Goal: Task Accomplishment & Management: Contribute content

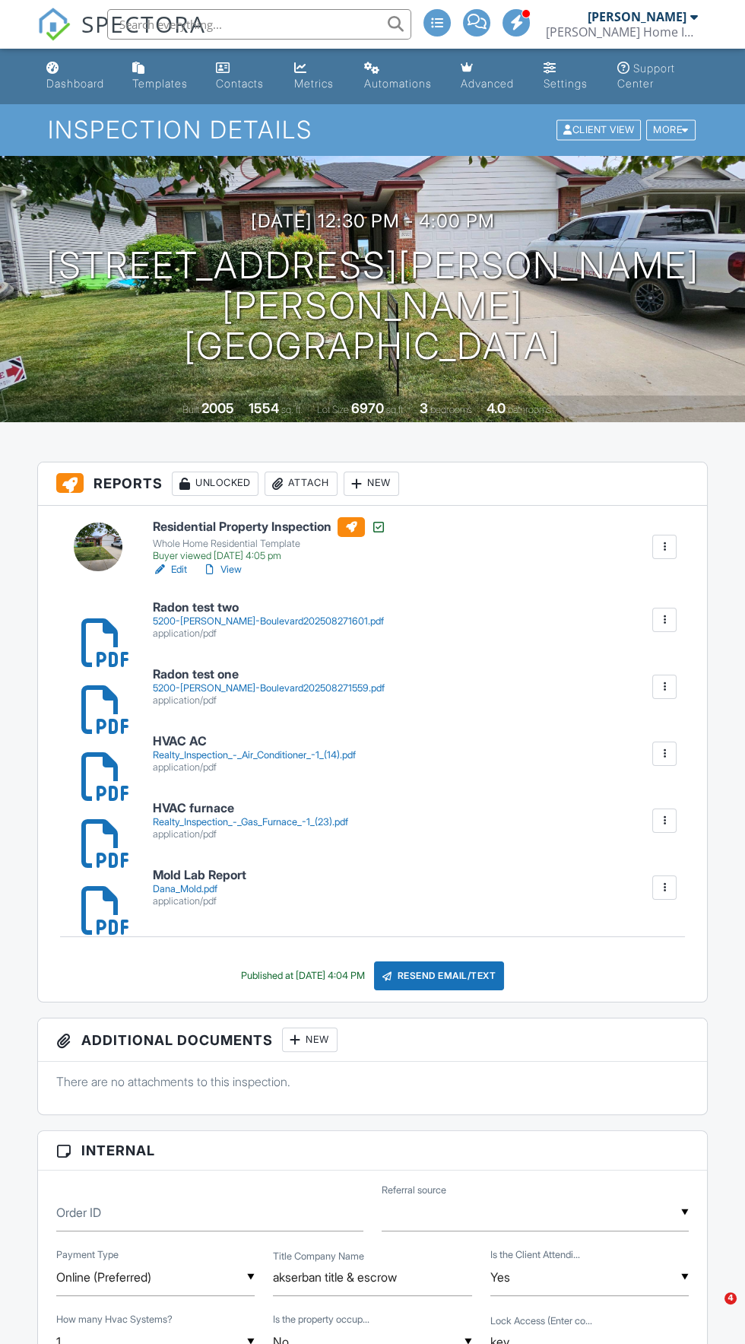
click at [233, 568] on link "View" at bounding box center [222, 569] width 40 height 15
click at [245, 555] on div "Buyer viewed 08/27/2025 4:05 pm" at bounding box center [270, 556] width 234 height 12
click at [235, 569] on link "View" at bounding box center [222, 569] width 40 height 15
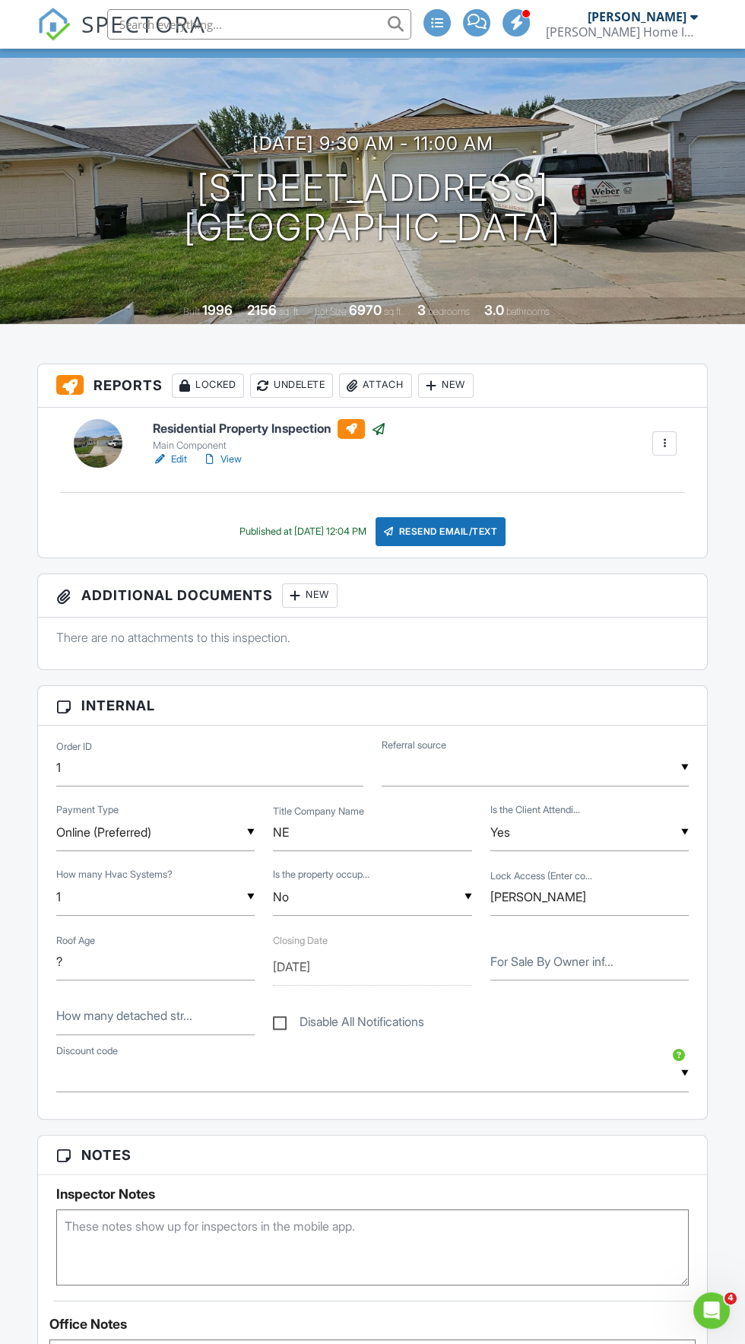
click at [295, 593] on div at bounding box center [295, 595] width 15 height 15
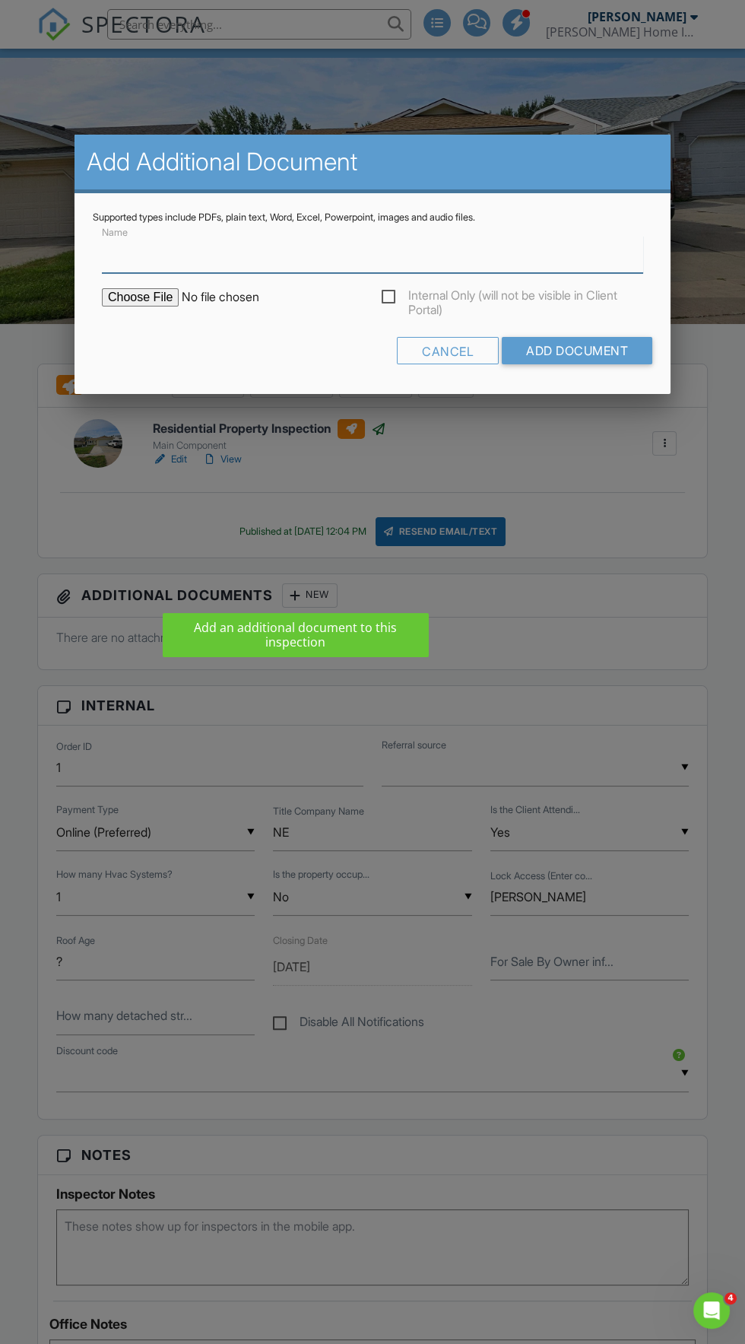
scroll to position [98, 0]
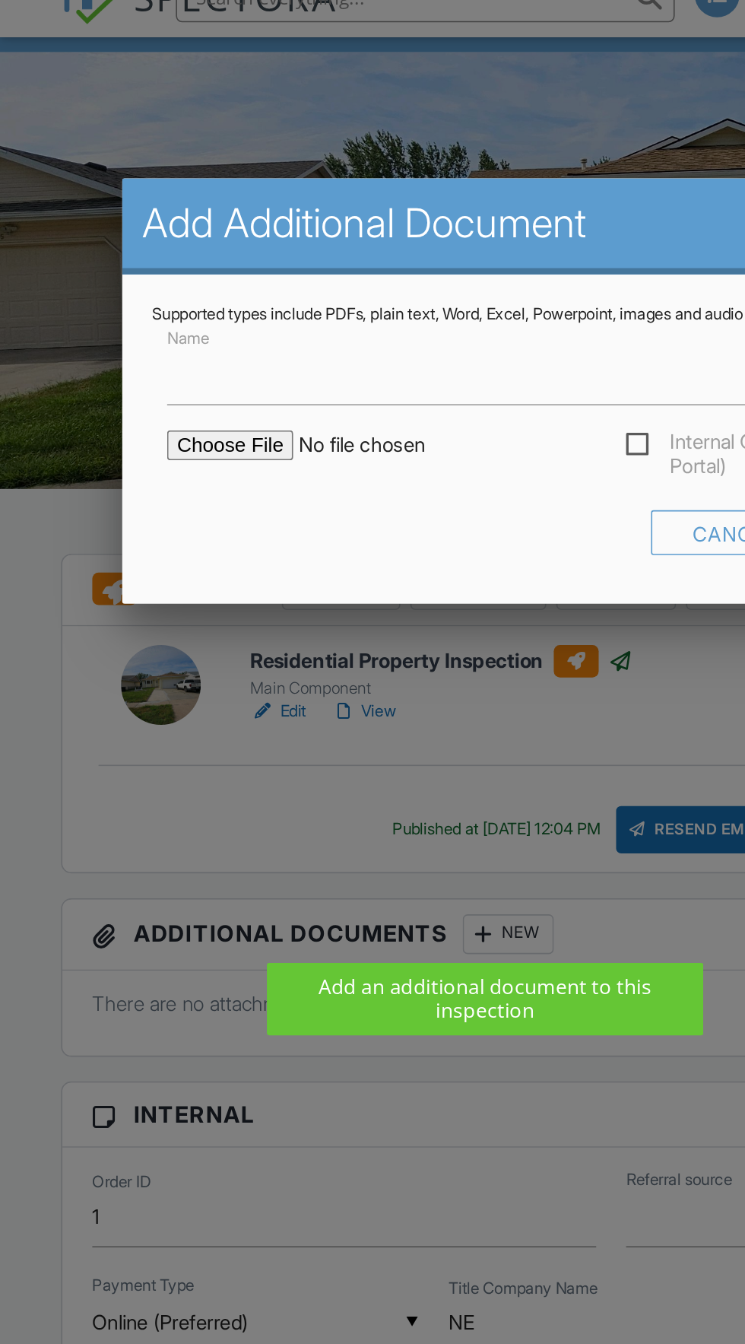
click at [143, 300] on input "file" at bounding box center [231, 297] width 259 height 18
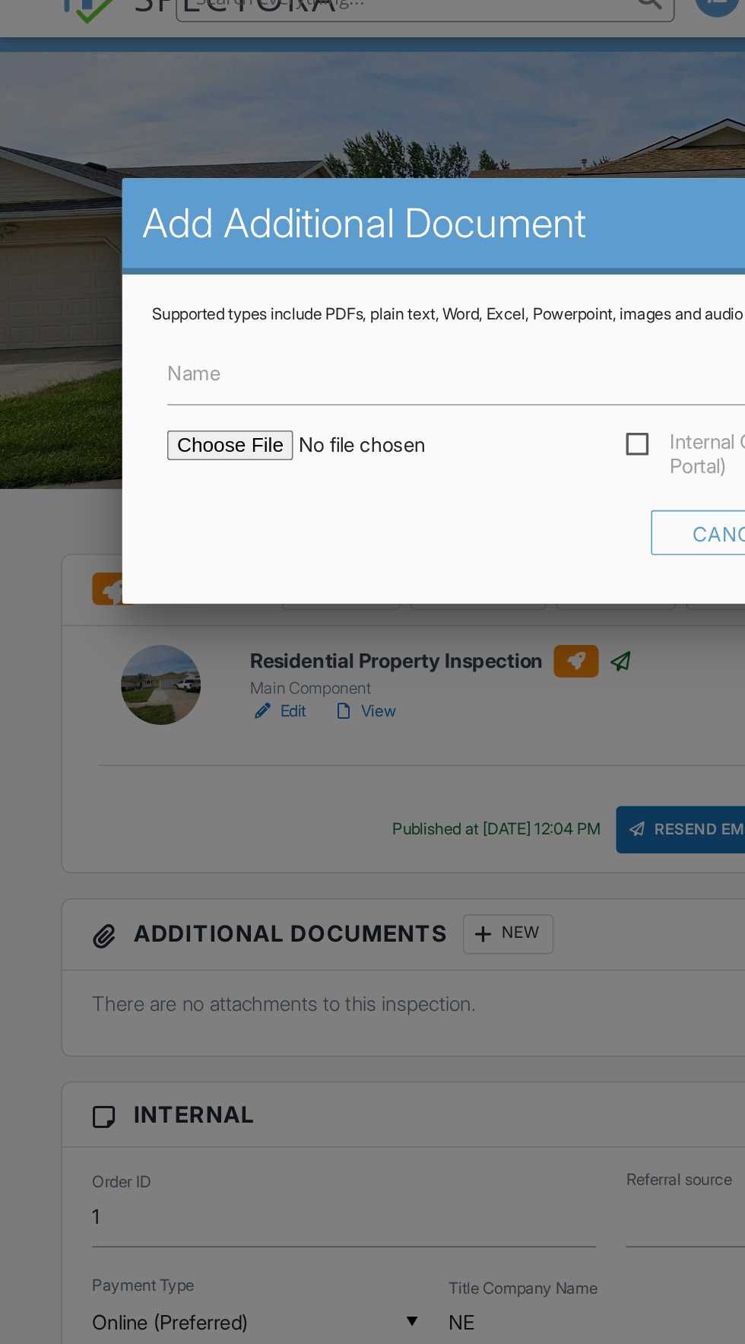
type input "C:\fakepath\Realty repairs (31).pdf"
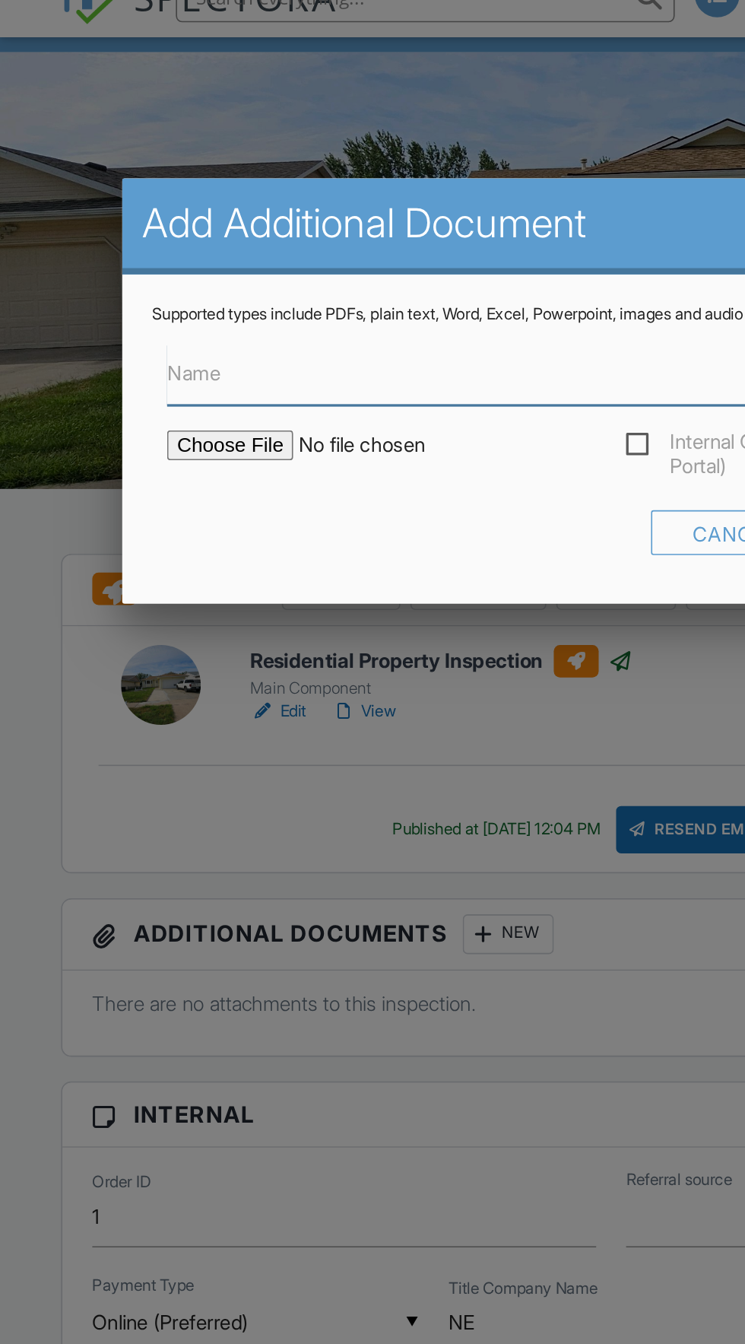
click at [335, 251] on input "Name" at bounding box center [373, 254] width 542 height 37
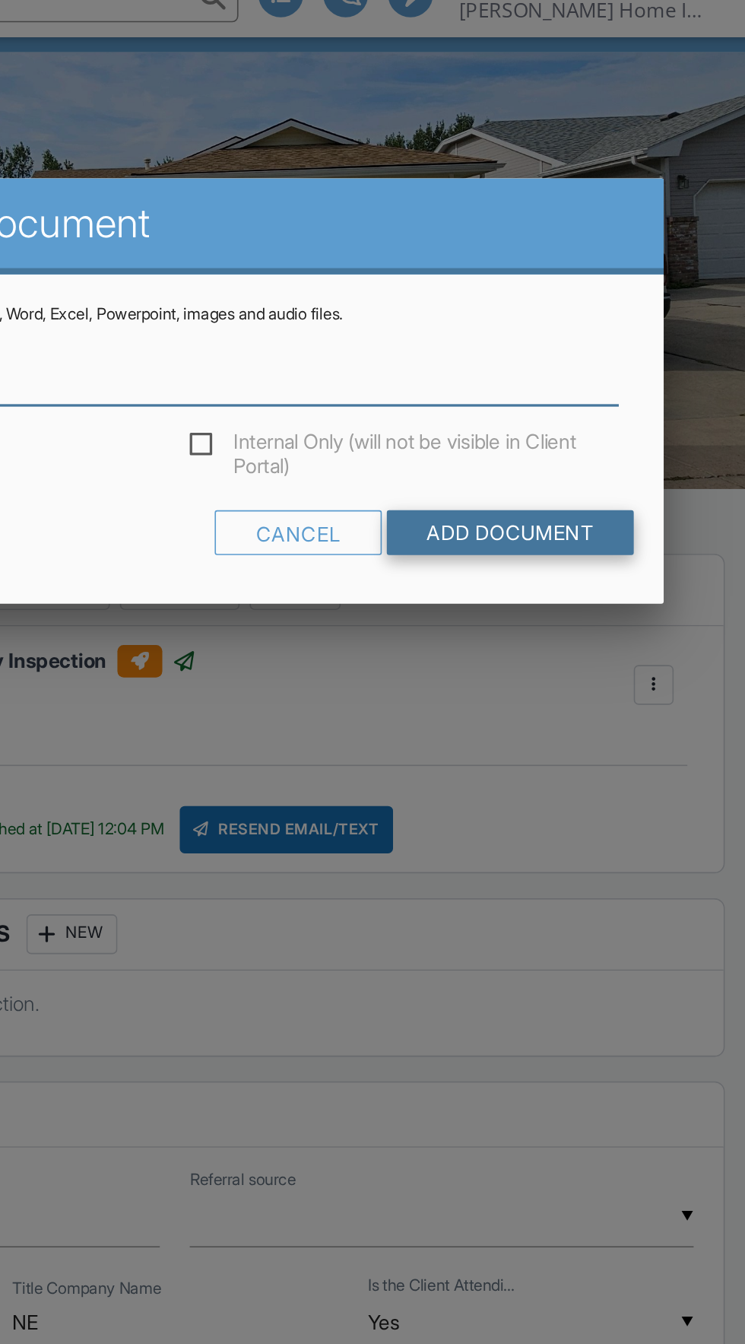
type input "HVAC repair list"
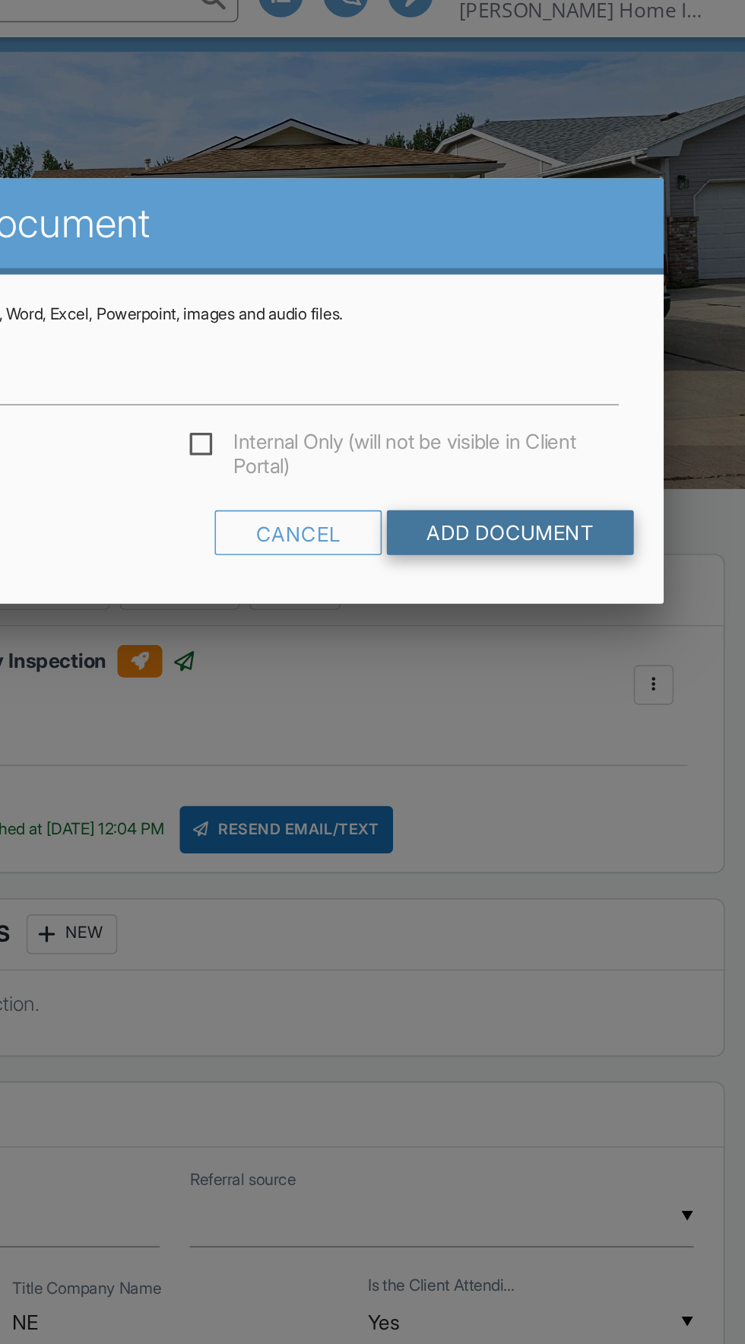
click at [604, 353] on input "Add Document" at bounding box center [577, 350] width 151 height 27
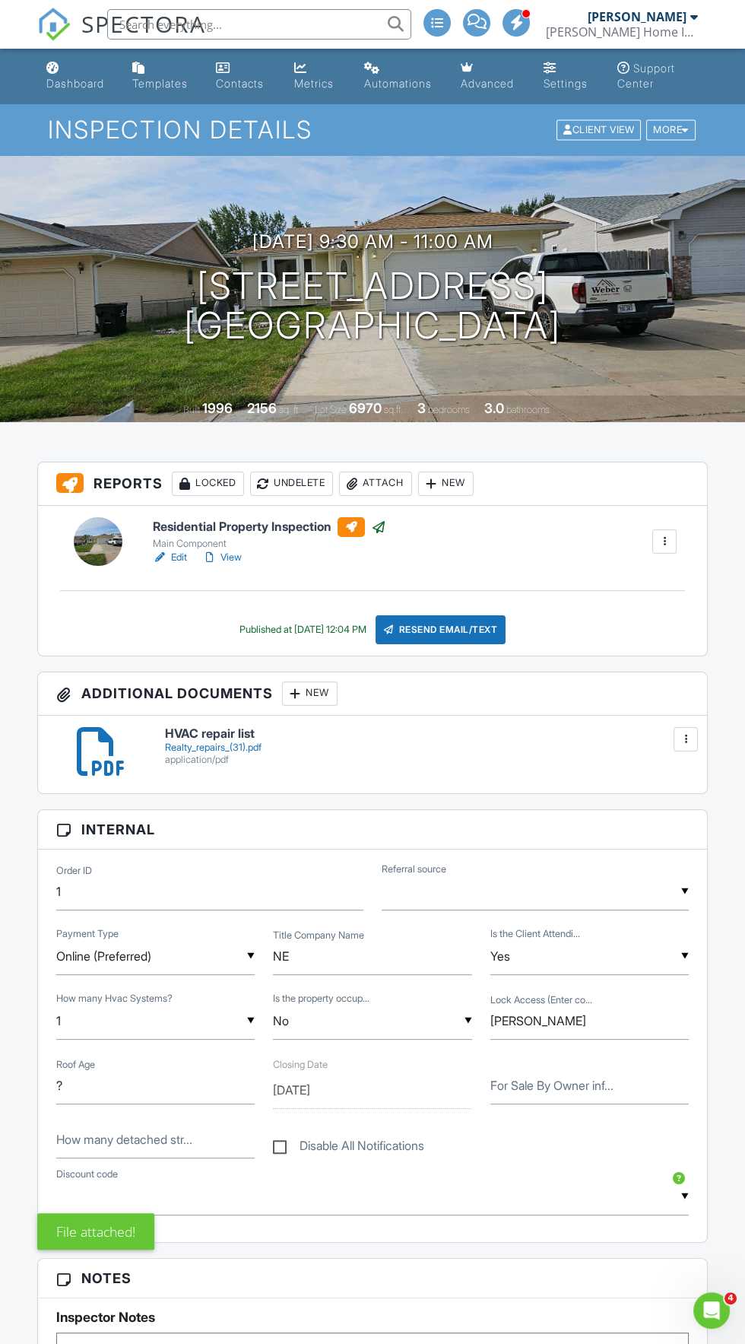
click at [222, 760] on div "application/pdf" at bounding box center [427, 760] width 524 height 12
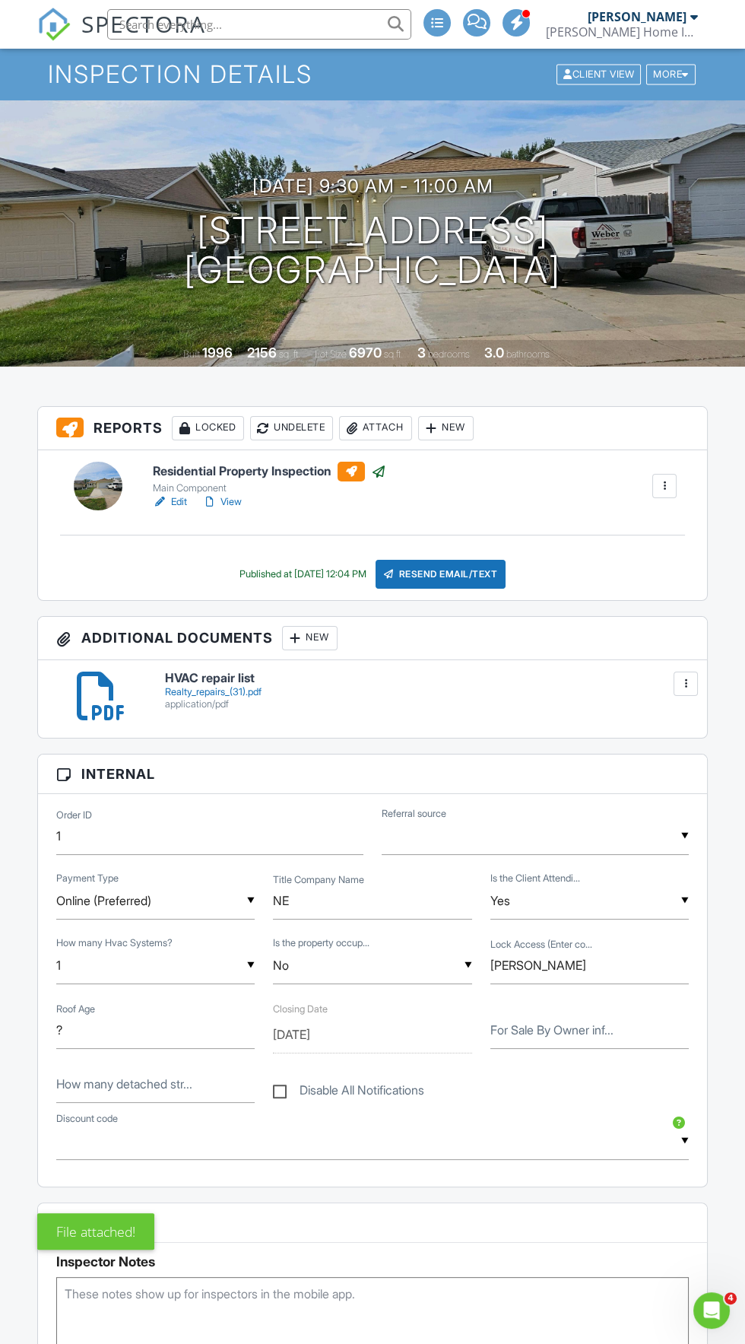
scroll to position [7, 0]
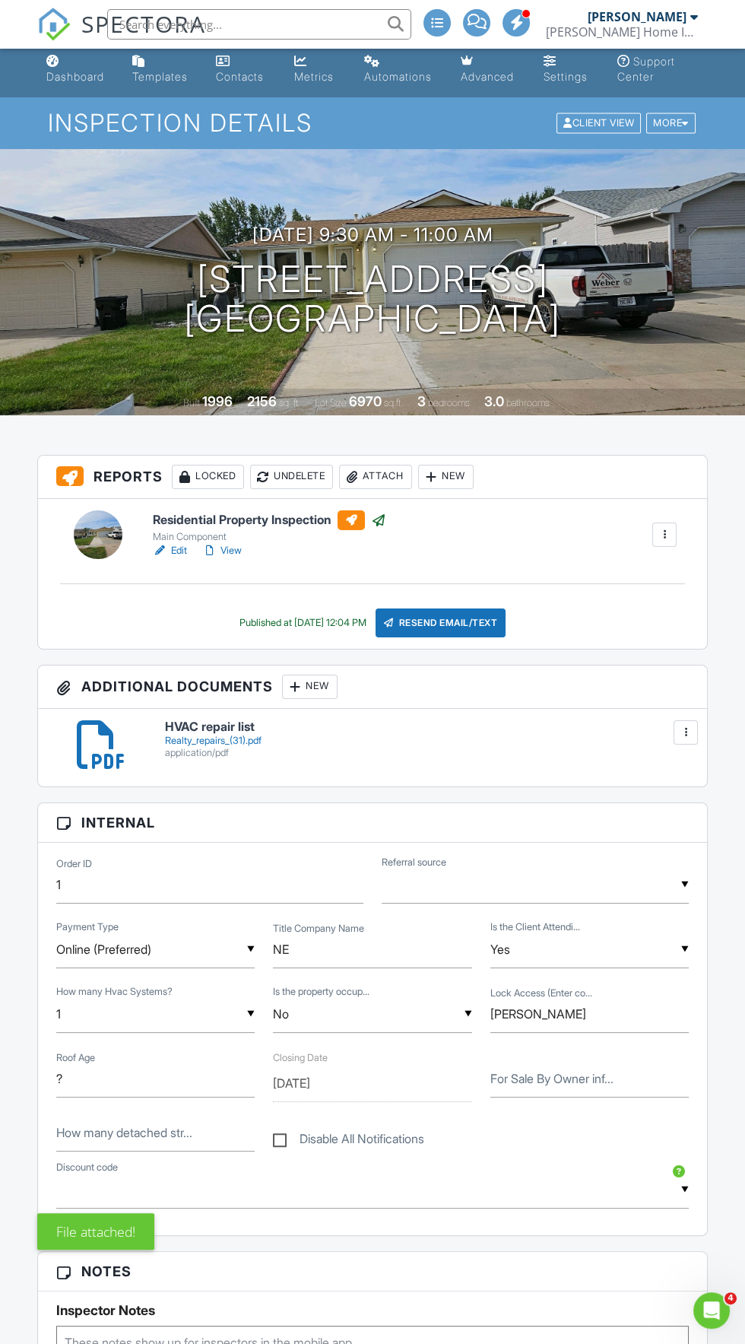
click at [686, 730] on div at bounding box center [686, 732] width 15 height 15
click at [422, 735] on div "Realty_repairs_(31).pdf" at bounding box center [427, 741] width 524 height 12
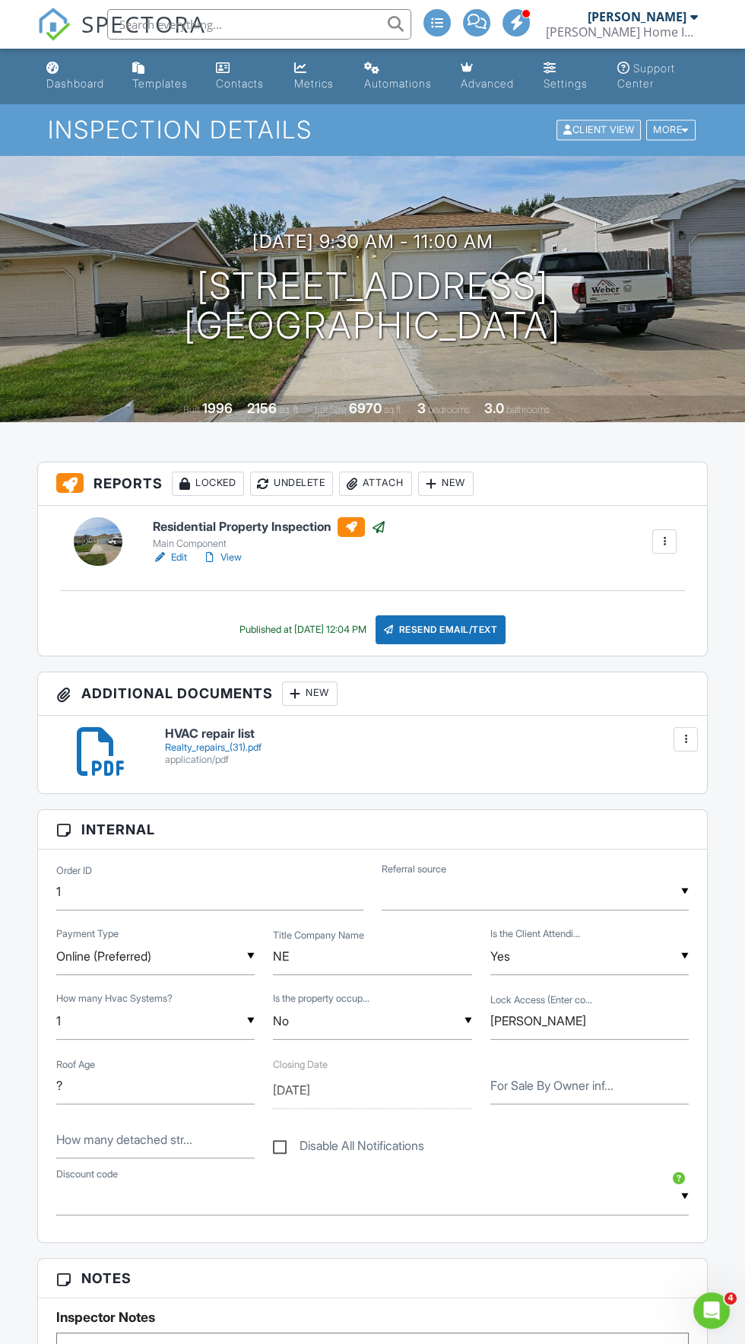
click at [595, 129] on div "Client View" at bounding box center [599, 130] width 84 height 21
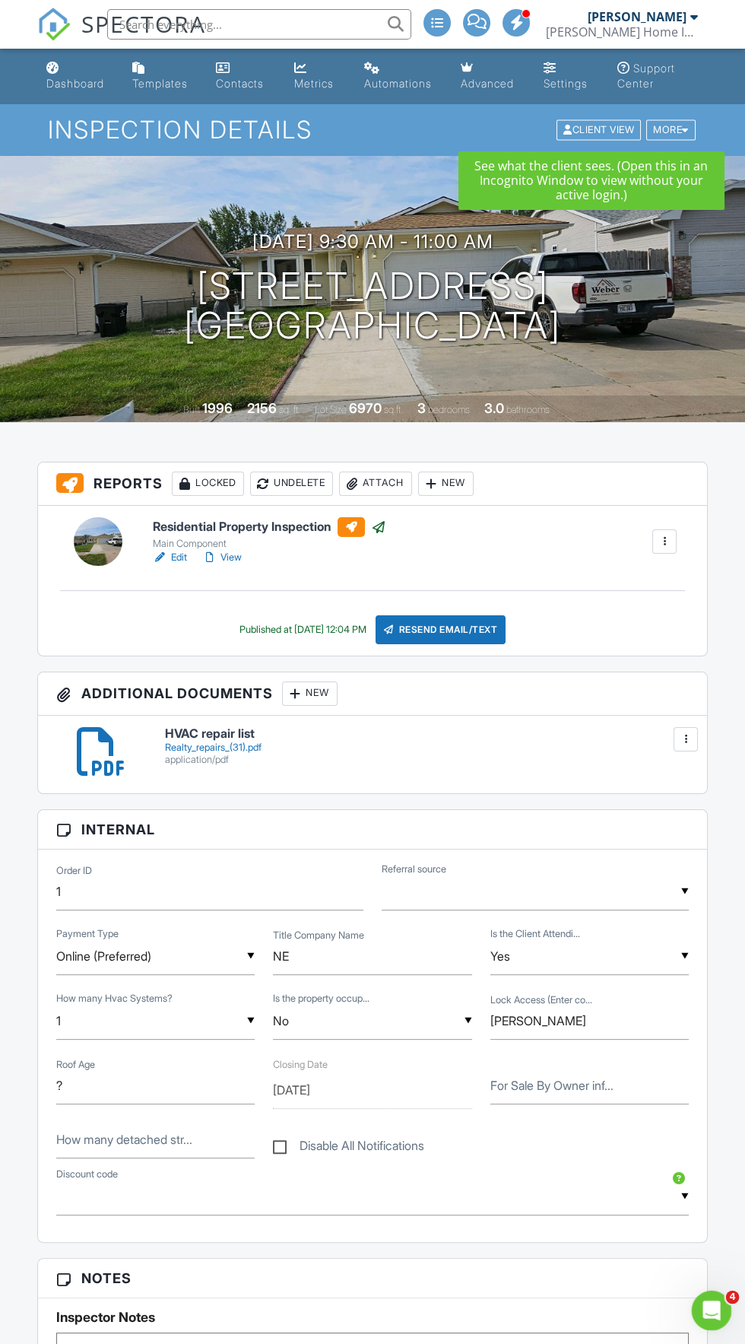
click at [720, 1318] on div "Open Intercom Messenger" at bounding box center [710, 1308] width 50 height 50
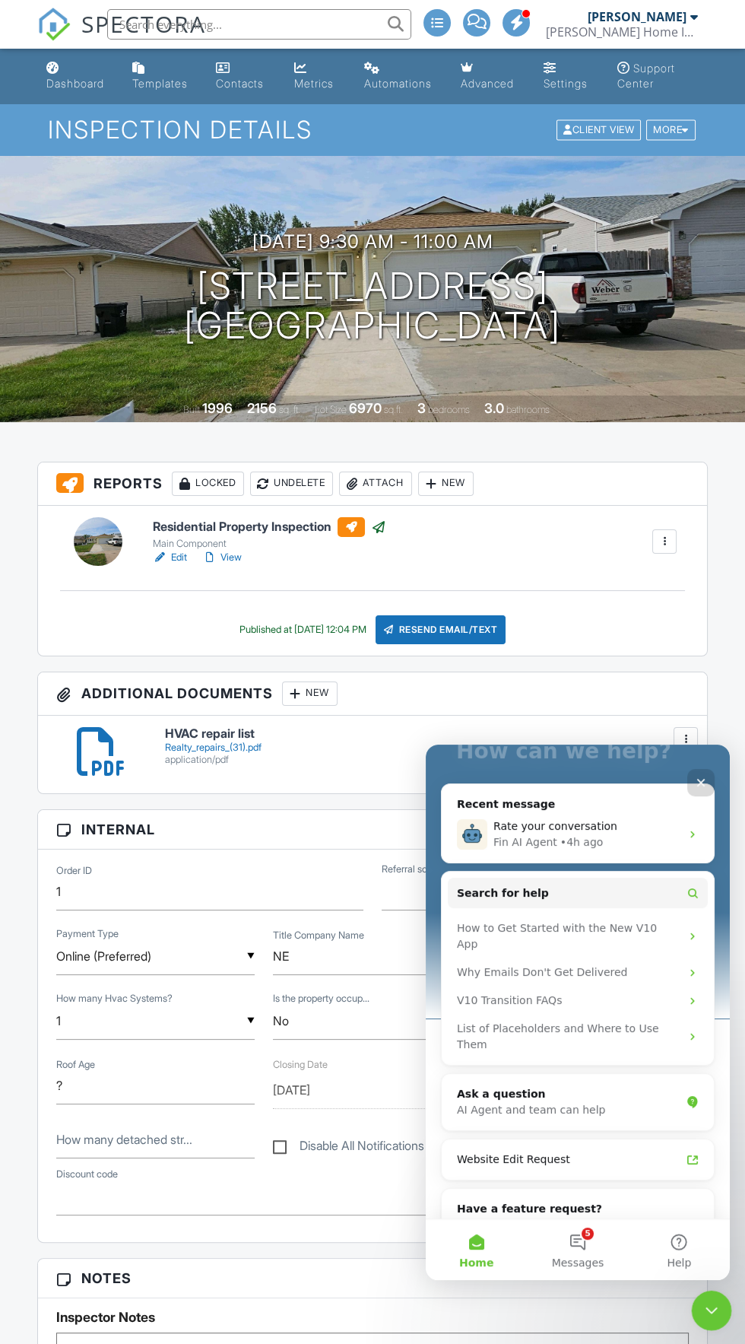
scroll to position [112, 0]
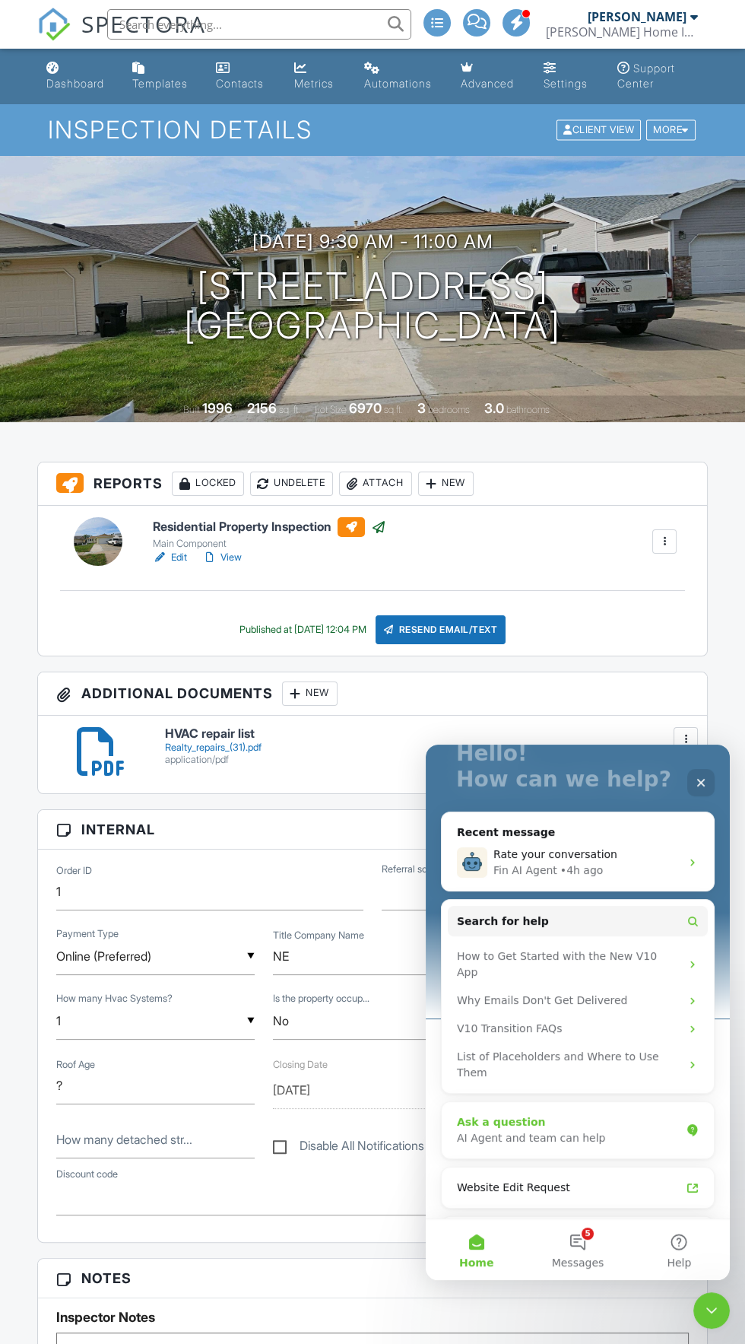
click at [561, 1130] on div "AI Agent and team can help" at bounding box center [569, 1138] width 224 height 16
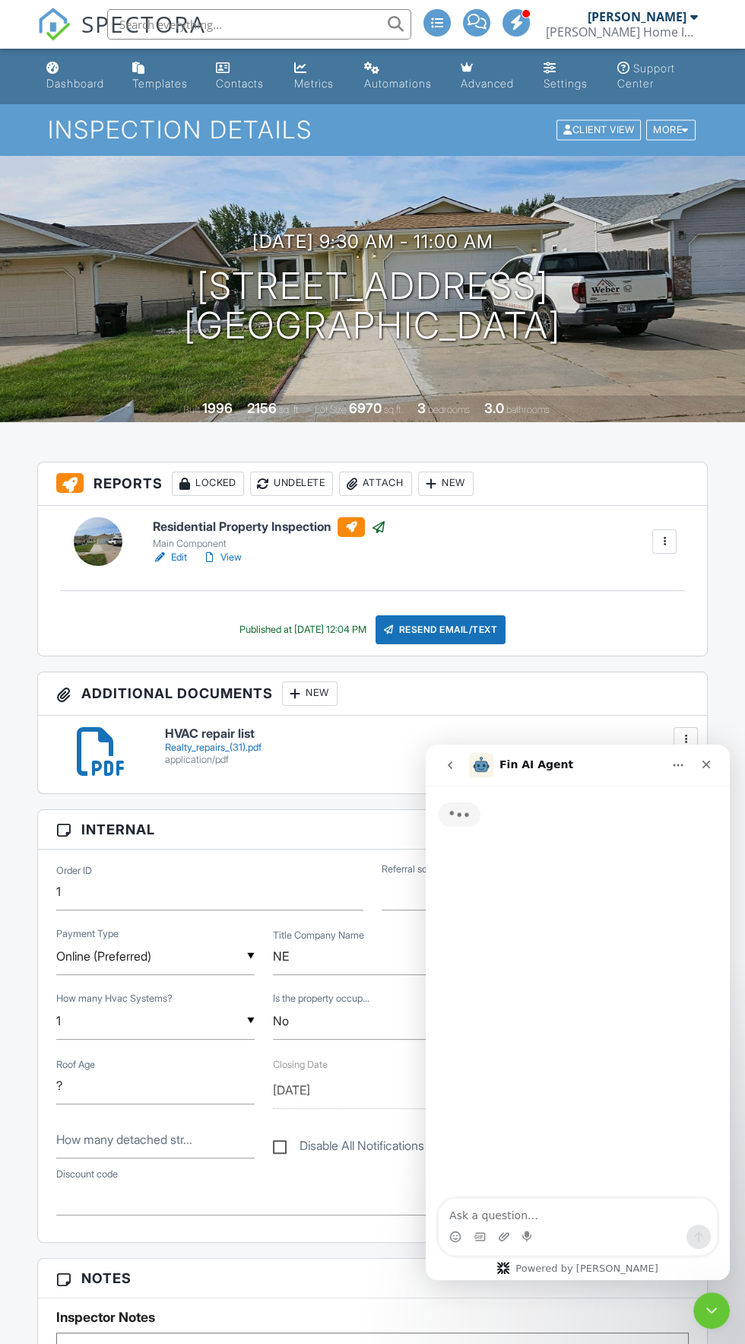
scroll to position [83, 0]
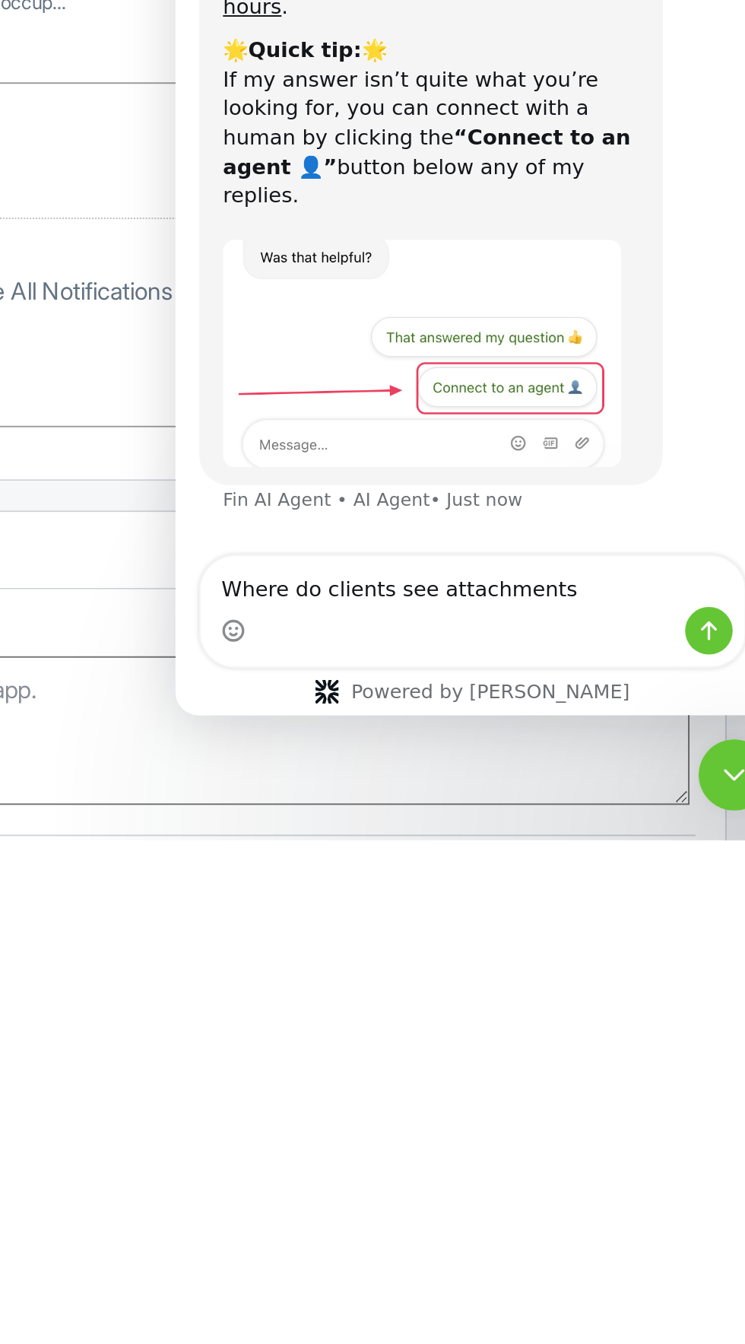
type textarea "Where do clients see attachments"
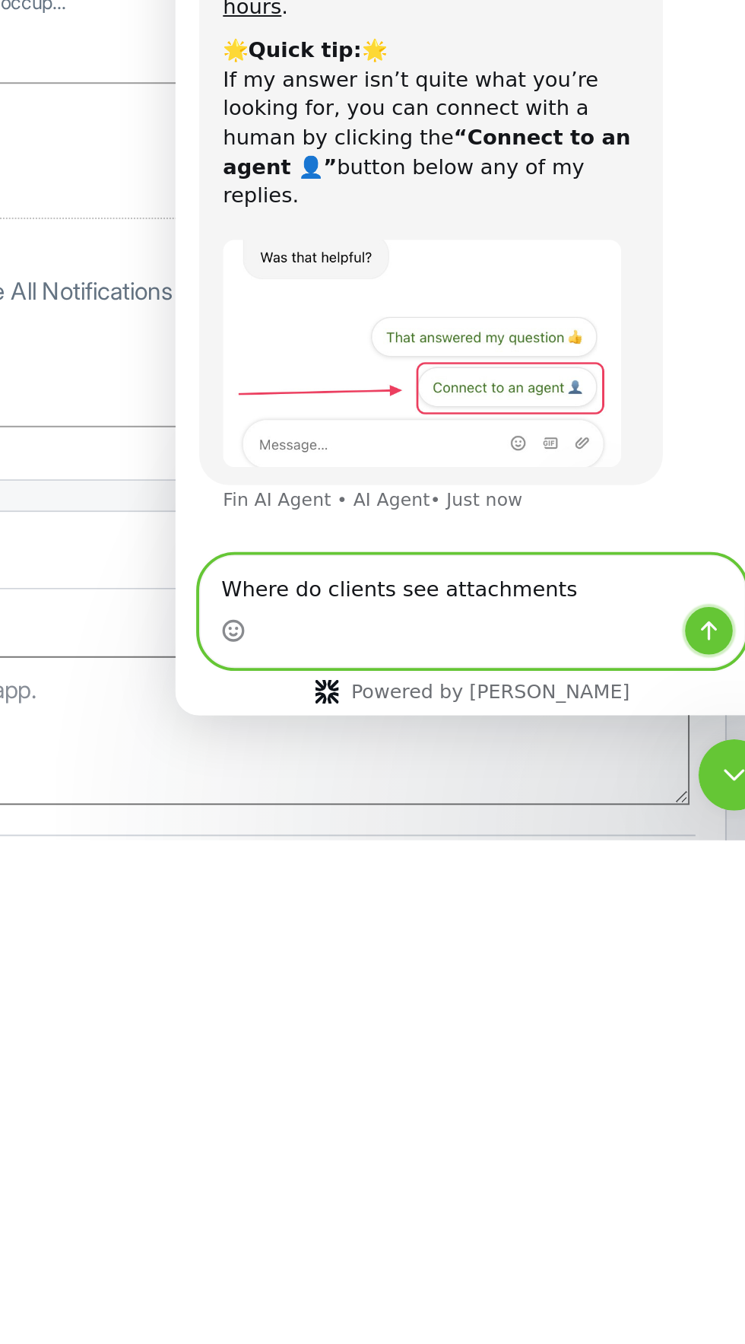
click at [444, 162] on icon "Send a message…" at bounding box center [448, 161] width 12 height 12
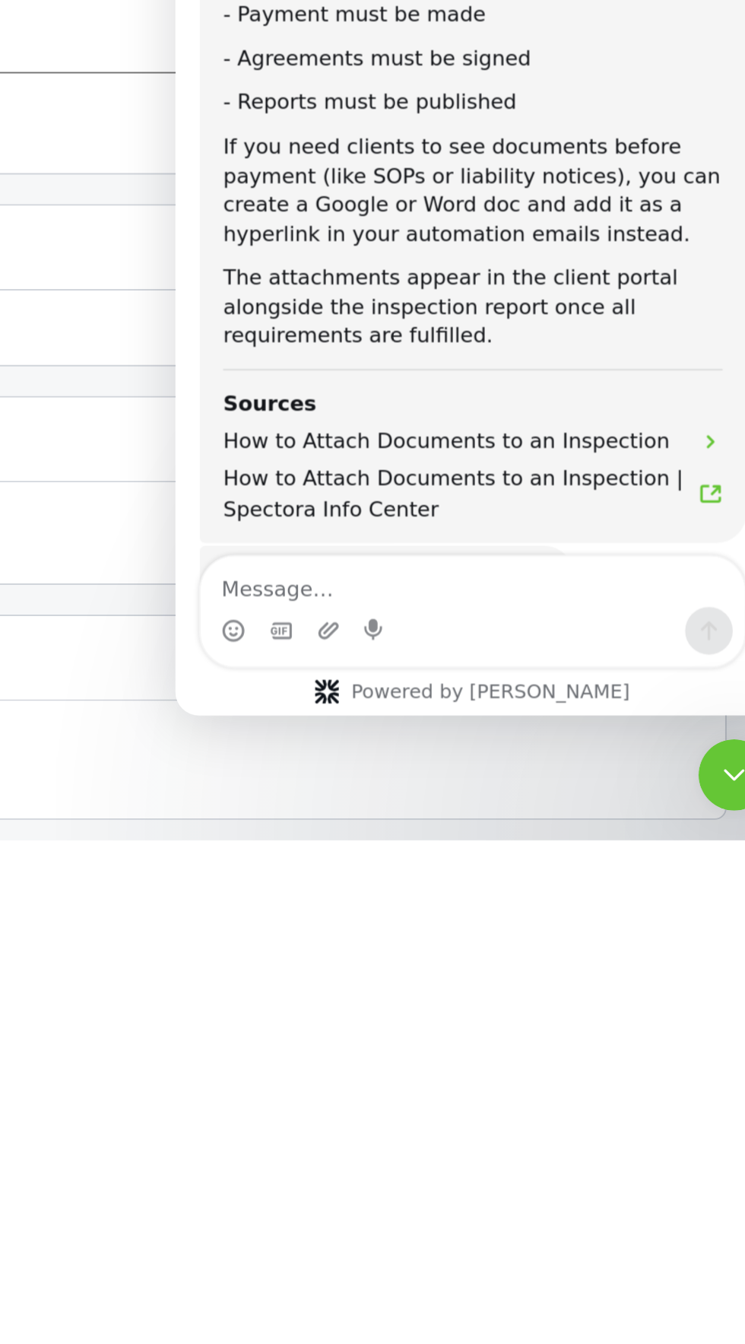
scroll to position [591, 0]
type textarea "Client portal"
click at [447, 160] on icon "Send a message…" at bounding box center [448, 162] width 8 height 10
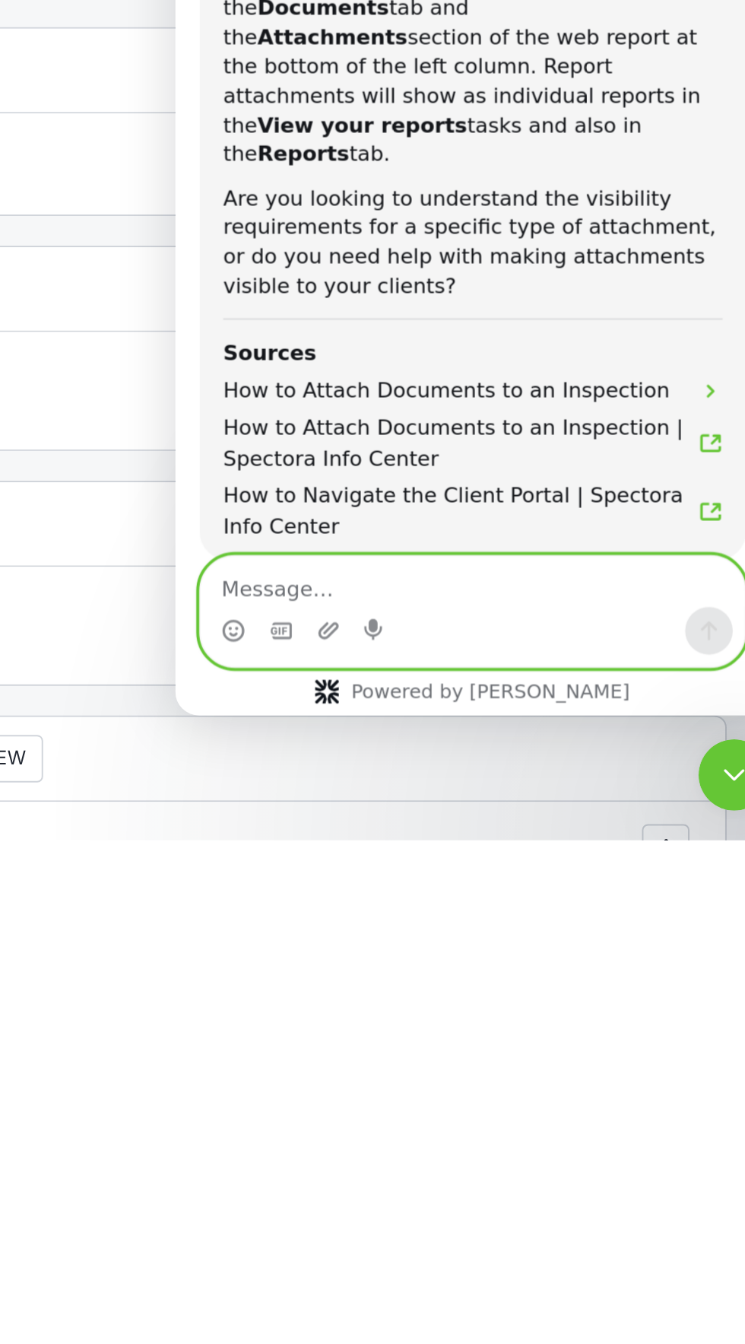
scroll to position [1051, 0]
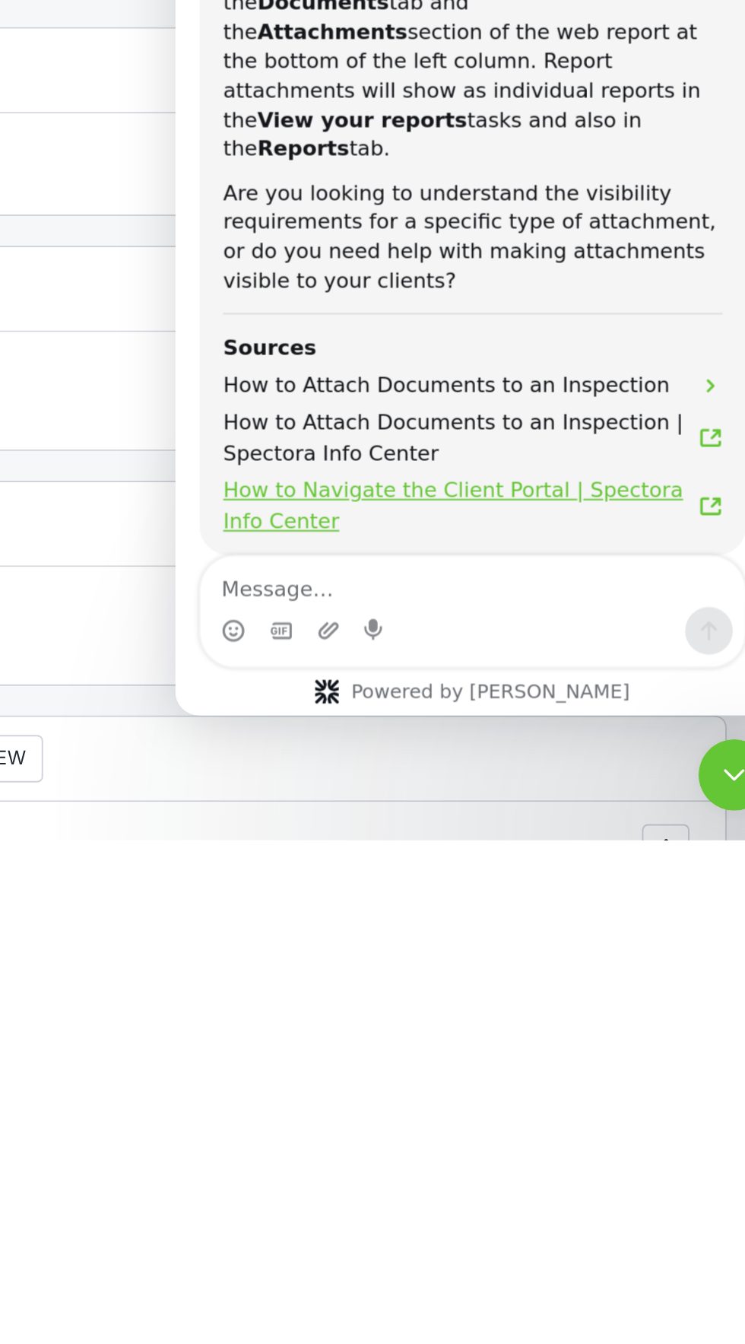
click at [314, 81] on span "How to Navigate the Client Portal | Spectora Info Center" at bounding box center [320, 97] width 243 height 32
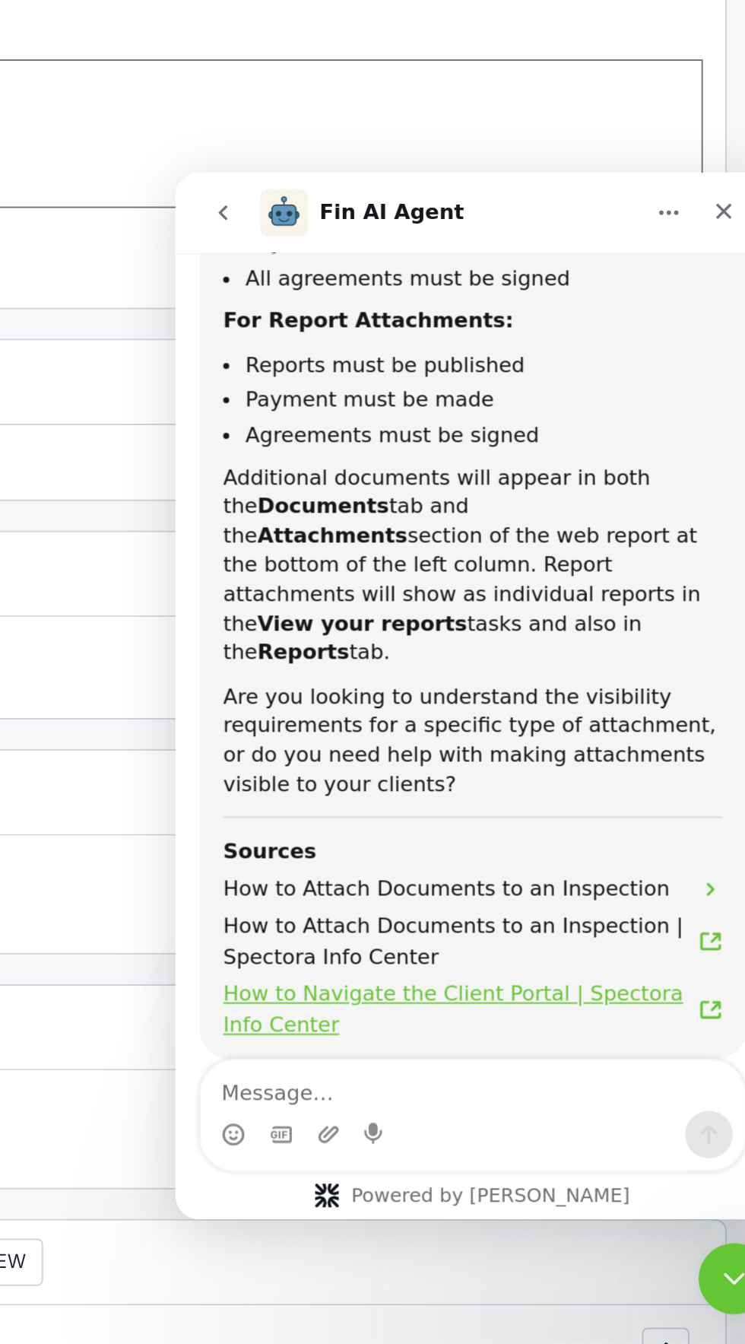
scroll to position [1067, 0]
